Goal: Information Seeking & Learning: Learn about a topic

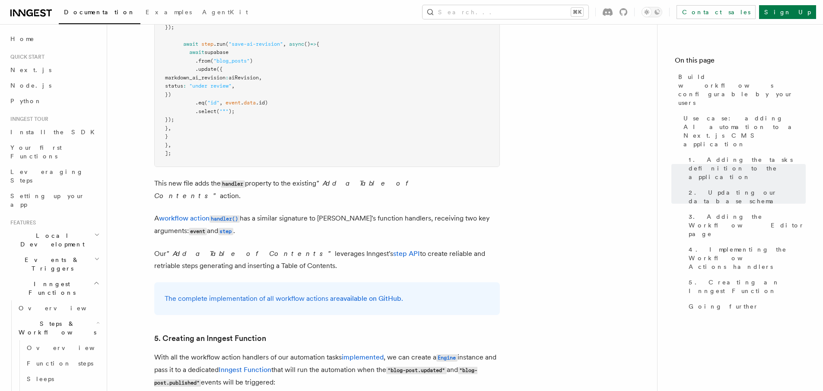
scroll to position [3478, 0]
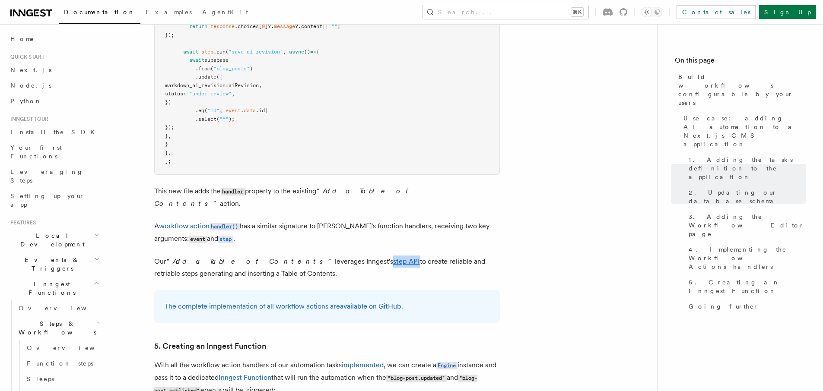
click at [273, 256] on p "Our "Add a Table of Contents" leverages Inngest's step API to create reliable a…" at bounding box center [327, 268] width 346 height 24
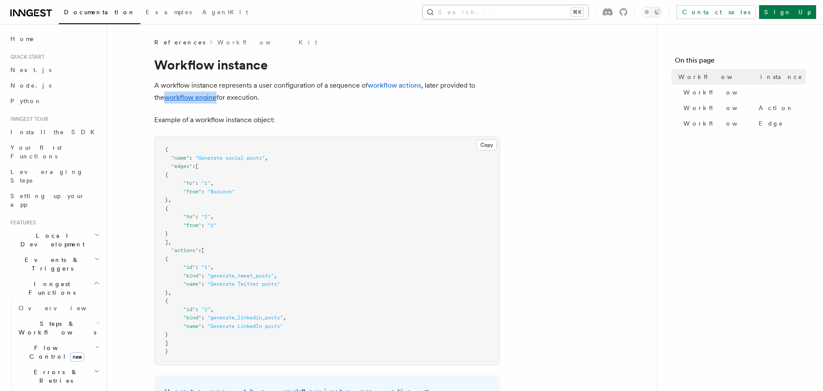
click at [583, 15] on kbd "⌘K" at bounding box center [577, 12] width 12 height 9
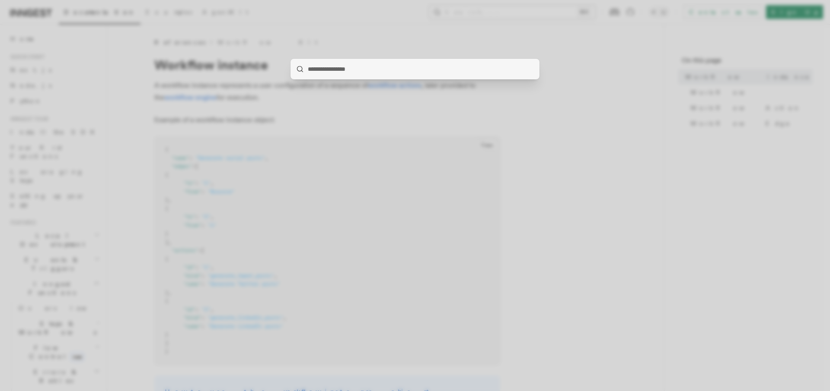
click at [591, 117] on div at bounding box center [415, 195] width 830 height 391
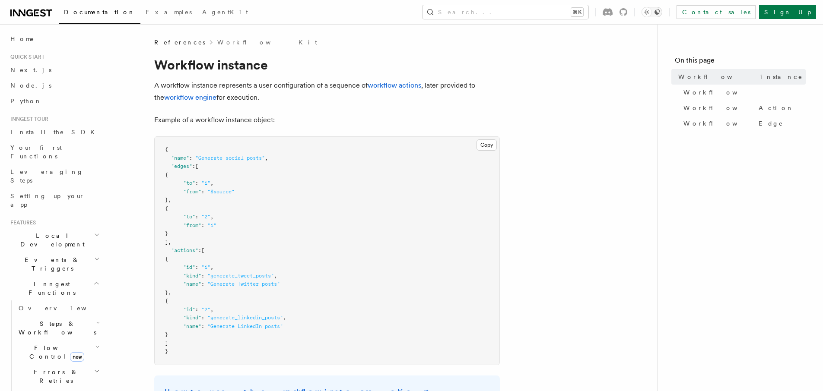
drag, startPoint x: 637, startPoint y: 15, endPoint x: 716, endPoint y: 11, distance: 79.2
click at [661, 11] on icon "Toggle dark mode" at bounding box center [657, 12] width 7 height 7
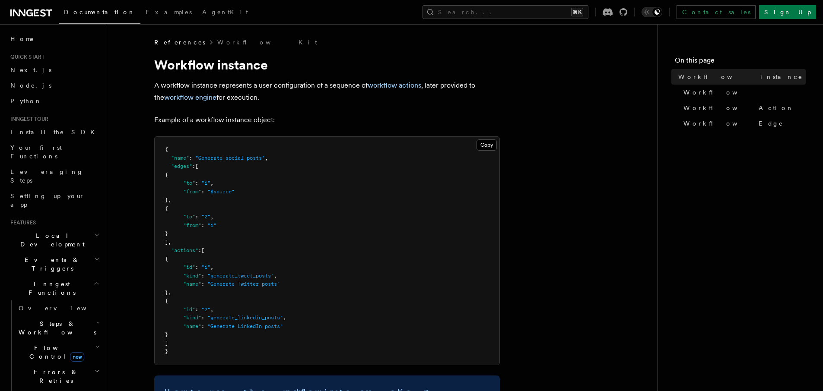
click at [690, 12] on div "Contact sales Sign Up" at bounding box center [705, 12] width 221 height 14
click at [627, 13] on icon at bounding box center [624, 12] width 8 height 8
